Goal: Communication & Community: Answer question/provide support

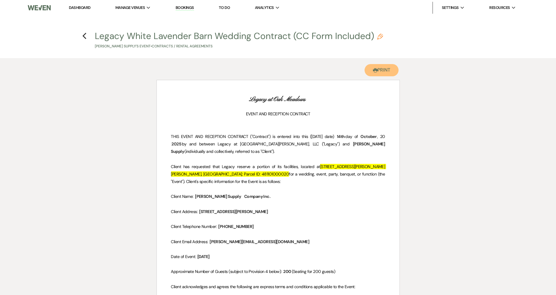
click at [386, 70] on button "Printer Print" at bounding box center [381, 70] width 34 height 12
click at [72, 7] on link "Dashboard" at bounding box center [79, 7] width 21 height 5
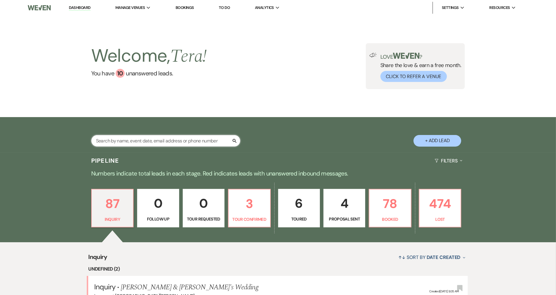
click at [174, 139] on input "text" at bounding box center [165, 141] width 149 height 12
type input "mya"
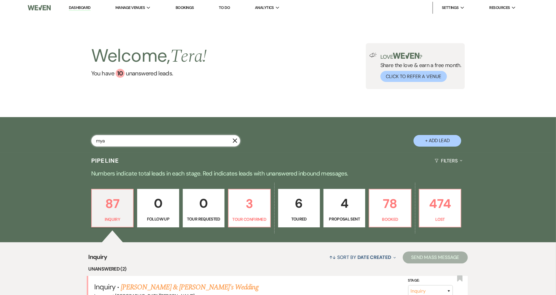
select select "8"
select select "4"
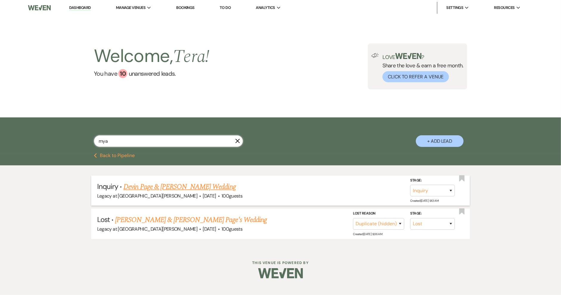
type input "mya"
click at [210, 187] on link "Devin Page & [PERSON_NAME] Wedding" at bounding box center [179, 186] width 112 height 11
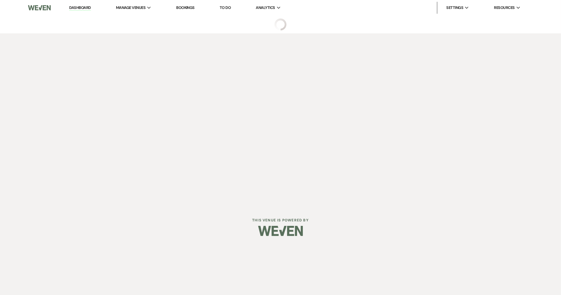
select select "8"
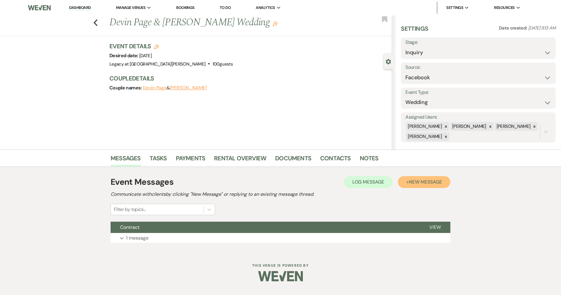
click at [431, 182] on span "New Message" at bounding box center [425, 182] width 33 height 6
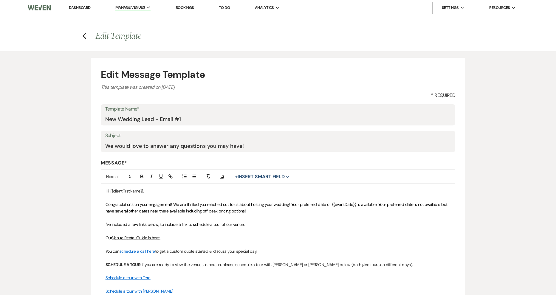
click at [85, 7] on link "Dashboard" at bounding box center [79, 7] width 21 height 5
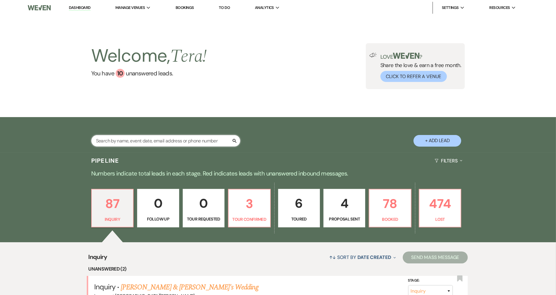
click at [212, 143] on input "text" at bounding box center [165, 141] width 149 height 12
type input "mya"
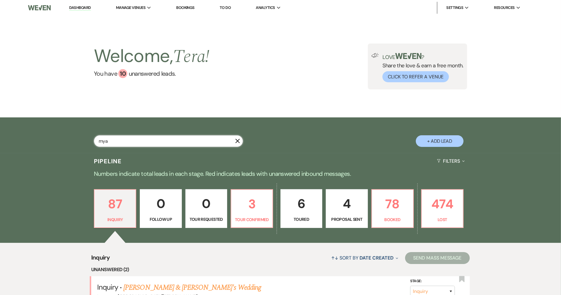
select select "8"
select select "4"
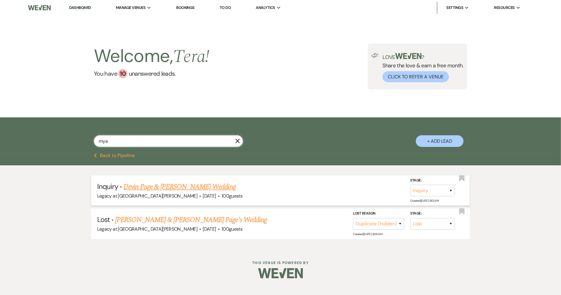
type input "mya"
click at [201, 184] on link "Devin Page & [PERSON_NAME] Wedding" at bounding box center [179, 186] width 112 height 11
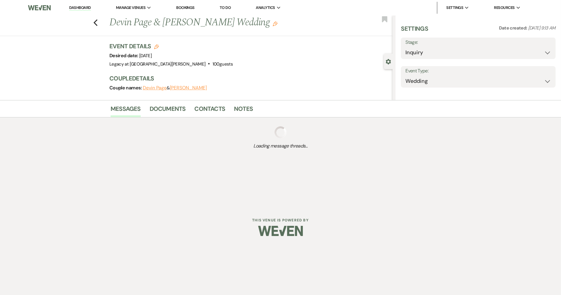
select select "8"
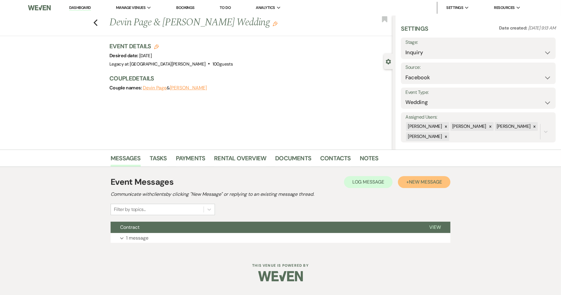
click at [431, 184] on span "New Message" at bounding box center [425, 182] width 33 height 6
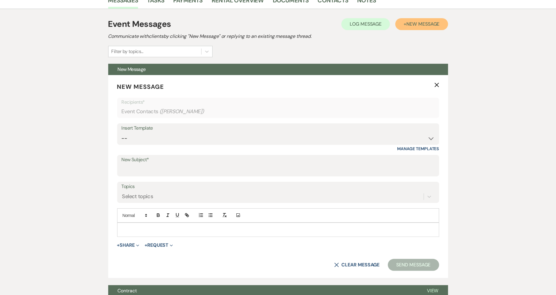
scroll to position [158, 0]
click at [434, 134] on select "-- Contract (Pre-Booked Leads) New Wedding Lead - Email #1 New Wedding Lead - E…" at bounding box center [278, 138] width 313 height 12
select select "1672"
click at [122, 132] on select "-- Contract (Pre-Booked Leads) New Wedding Lead - Email #1 New Wedding Lead - E…" at bounding box center [278, 138] width 313 height 12
type input "Welcome to the Legacy Family!"
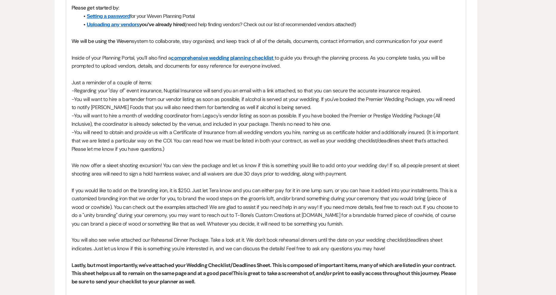
scroll to position [386, 0]
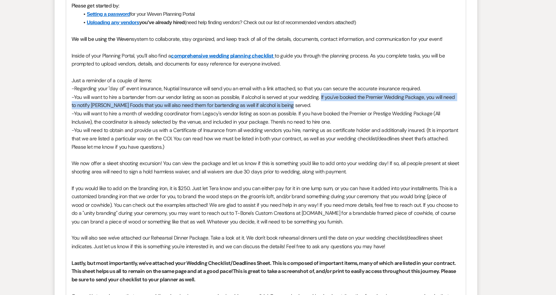
drag, startPoint x: 321, startPoint y: 135, endPoint x: 331, endPoint y: 141, distance: 12.0
click at [331, 141] on p "-You will want to hire a bartender from our vendor listing as soon as possible,…" at bounding box center [278, 138] width 312 height 13
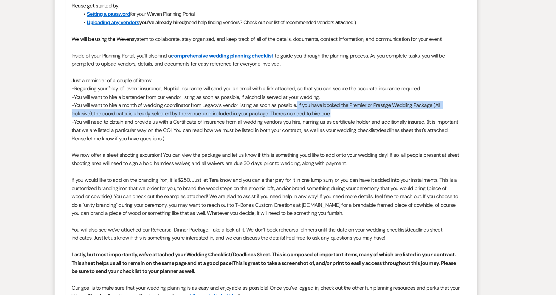
drag, startPoint x: 302, startPoint y: 142, endPoint x: 336, endPoint y: 148, distance: 34.4
click at [336, 148] on p "-You will want to hire a month of wedding coordinator from Legacy's vendor list…" at bounding box center [278, 145] width 312 height 13
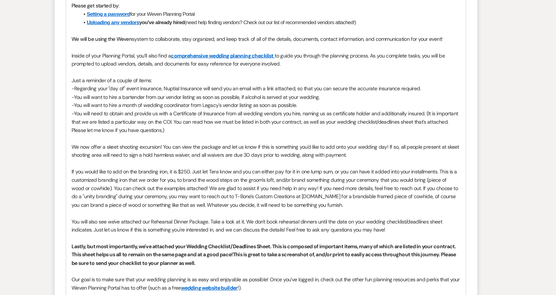
click at [252, 147] on p "-You will need to obtain and provide us with a Certificate of Insurance from al…" at bounding box center [278, 155] width 312 height 20
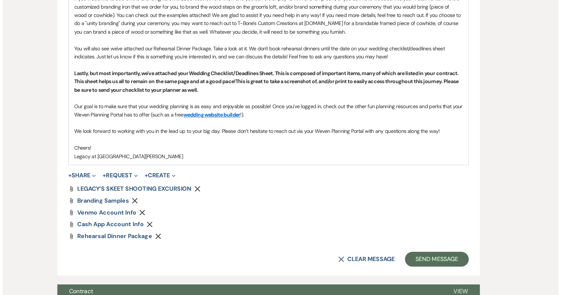
scroll to position [526, 0]
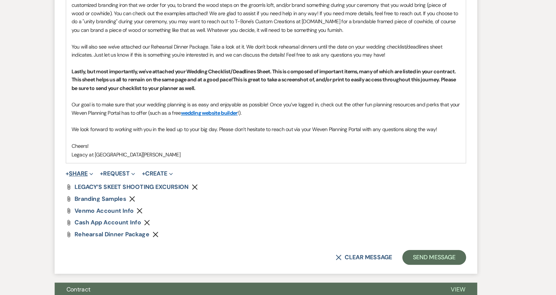
click at [128, 197] on button "+ Share Expand" at bounding box center [128, 197] width 22 height 5
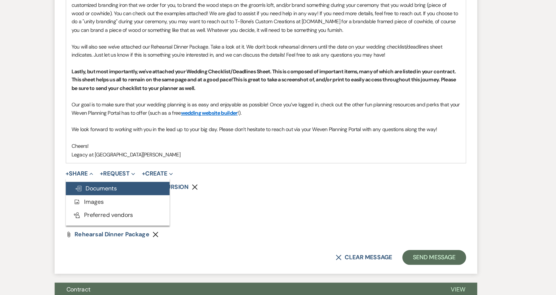
click at [138, 207] on span "Doc Upload Documents" at bounding box center [141, 209] width 34 height 6
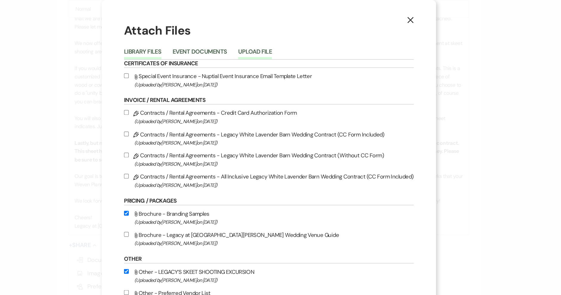
click at [277, 40] on button "Upload File" at bounding box center [269, 43] width 27 height 8
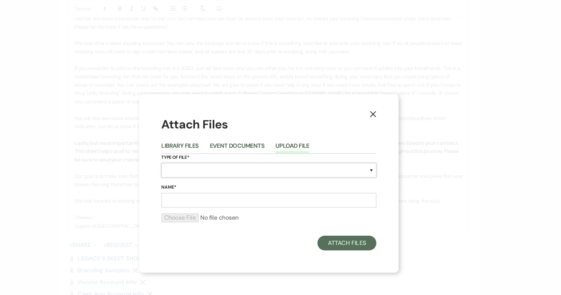
click at [230, 137] on select "Special Event Insurance Vendor Certificate of Insurance Contracts / Rental Agre…" at bounding box center [280, 137] width 173 height 12
select select "0"
click at [194, 131] on select "Special Event Insurance Vendor Certificate of Insurance Contracts / Rental Agre…" at bounding box center [280, 137] width 173 height 12
click at [253, 162] on input "Name*" at bounding box center [280, 161] width 173 height 12
type input "Wedding Checklist/Deadlines"
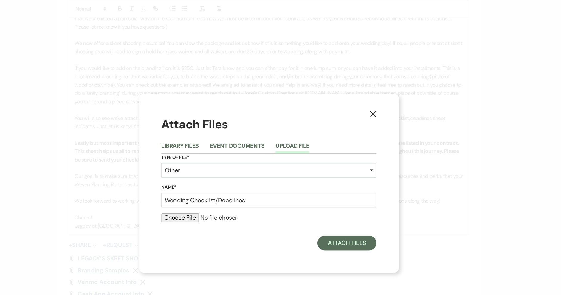
click at [214, 177] on input "file" at bounding box center [280, 175] width 173 height 7
type input "C:\fakepath\Mya and Devin wedding checklist deadlines sheet.docx"
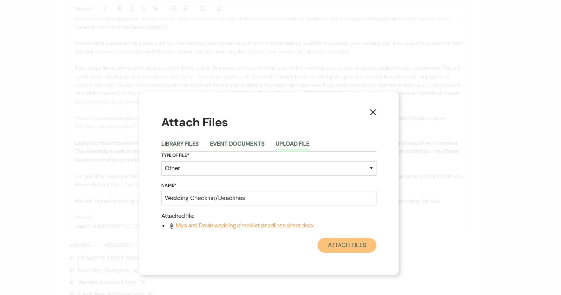
click at [348, 193] on button "Attach Files" at bounding box center [342, 197] width 47 height 12
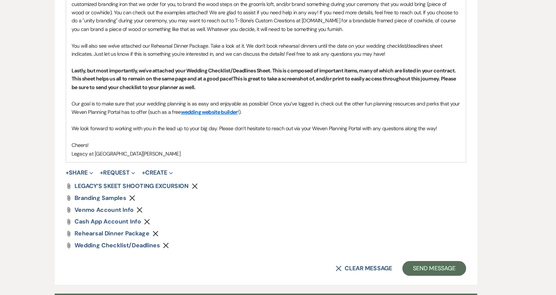
scroll to position [528, 0]
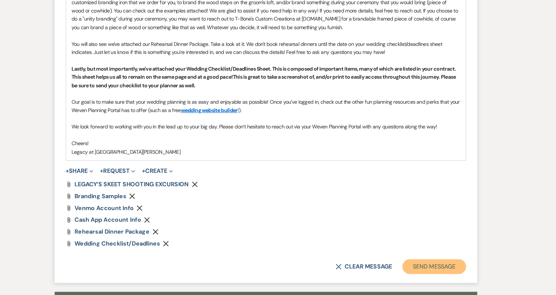
click at [414, 267] on button "Send Message" at bounding box center [413, 272] width 51 height 12
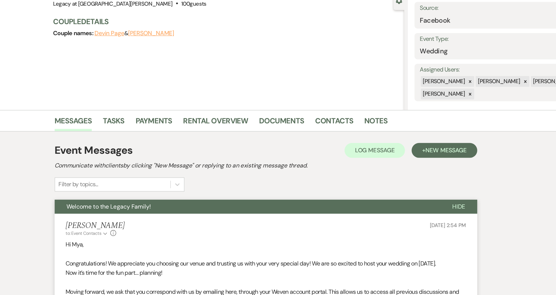
scroll to position [58, 0]
